Goal: Understand process/instructions: Learn how to perform a task or action

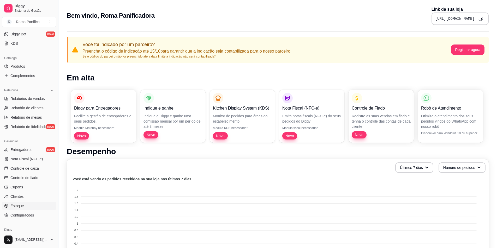
scroll to position [127, 0]
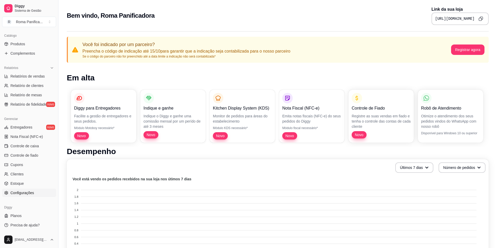
click at [38, 192] on link "Configurações" at bounding box center [29, 193] width 54 height 8
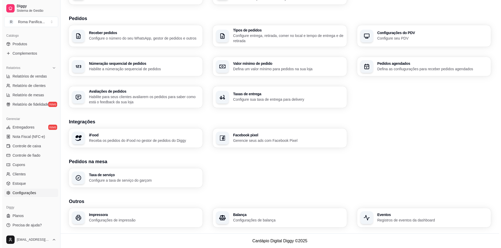
scroll to position [110, 0]
click at [185, 224] on div "Impressora Configurações de impressão" at bounding box center [134, 218] width 130 height 19
click at [188, 215] on h3 "Impressora" at bounding box center [142, 215] width 110 height 4
click at [165, 214] on h3 "Impressora" at bounding box center [142, 215] width 110 height 4
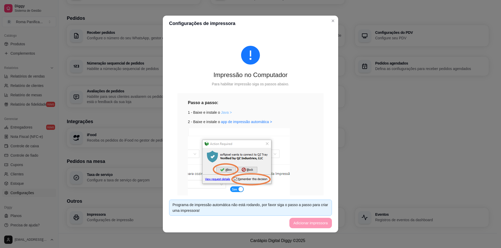
click at [226, 113] on link "Java >" at bounding box center [226, 113] width 11 height 4
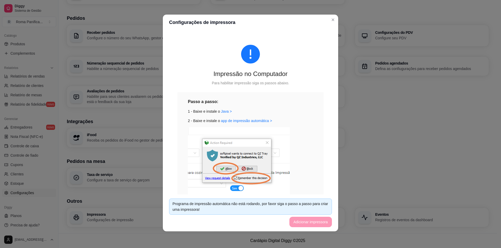
click at [318, 225] on footer "Programa de impressão automática não está rodando, por favor siga o passo a pas…" at bounding box center [250, 213] width 175 height 37
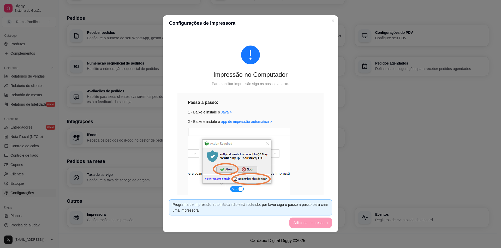
scroll to position [0, 0]
click at [243, 122] on link "app de impressão automática >" at bounding box center [246, 122] width 51 height 4
click at [320, 160] on div "Impressão no Computador Para habilitar impressão siga os passos abaixo. Passo a…" at bounding box center [250, 136] width 163 height 207
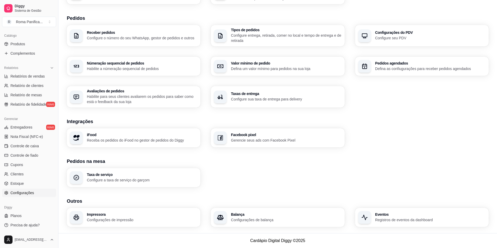
click at [154, 214] on h3 "Impressora" at bounding box center [142, 215] width 110 height 4
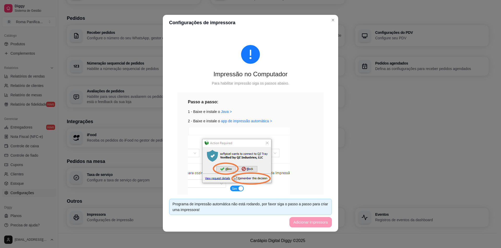
scroll to position [1, 0]
